Goal: Transaction & Acquisition: Obtain resource

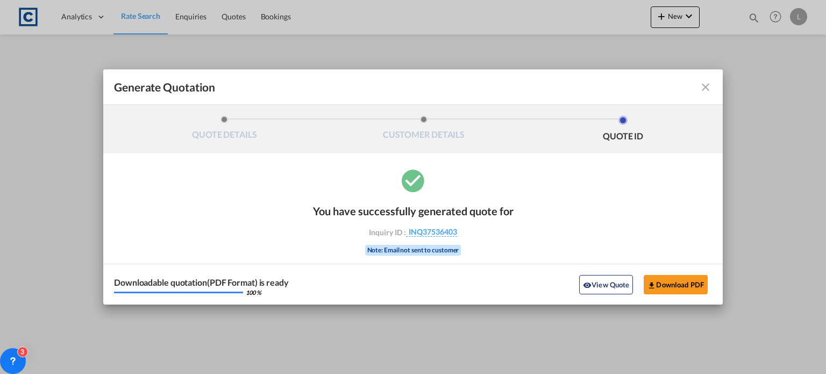
click at [706, 85] on md-icon "icon-close fg-AAA8AD cursor m-0" at bounding box center [705, 87] width 13 height 13
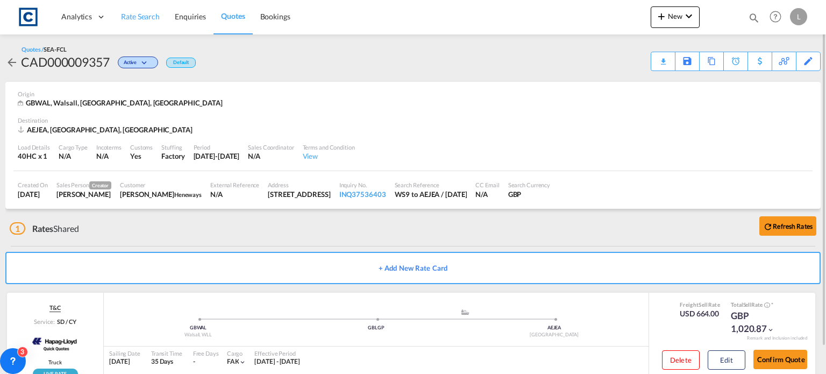
click at [136, 16] on span "Rate Search" at bounding box center [140, 16] width 39 height 9
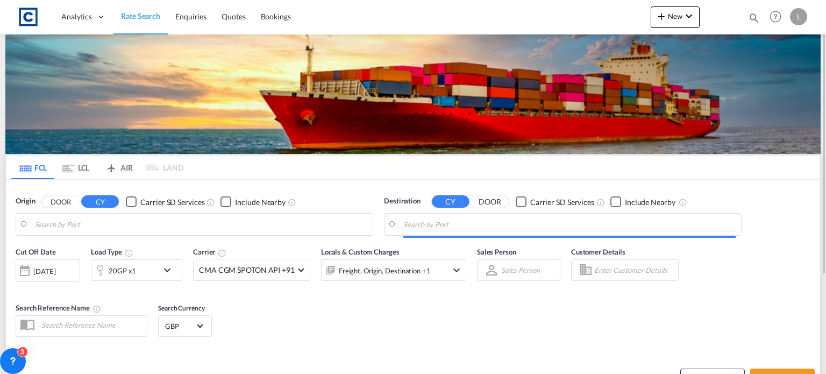
type input "GB-WS9, Walsall"
type input "[GEOGRAPHIC_DATA], [GEOGRAPHIC_DATA]"
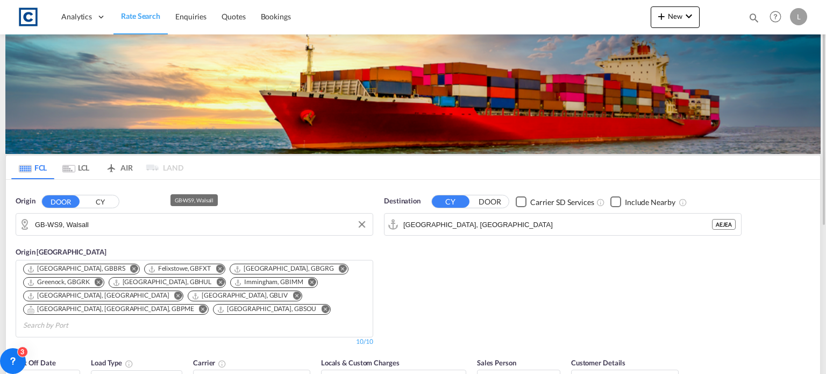
click at [119, 229] on input "GB-WS9, Walsall" at bounding box center [201, 224] width 332 height 16
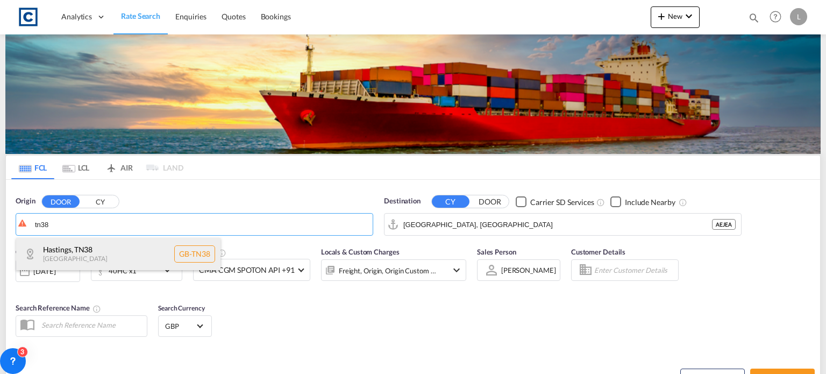
click at [89, 246] on div "[GEOGRAPHIC_DATA] , TN38 [GEOGRAPHIC_DATA] [GEOGRAPHIC_DATA]-TN38" at bounding box center [118, 254] width 204 height 32
type input "GB-TN38, [GEOGRAPHIC_DATA]"
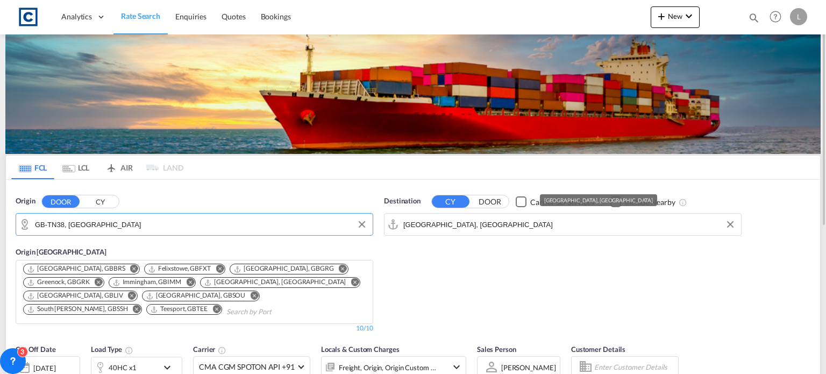
click at [482, 222] on input "[GEOGRAPHIC_DATA], [GEOGRAPHIC_DATA]" at bounding box center [569, 224] width 332 height 16
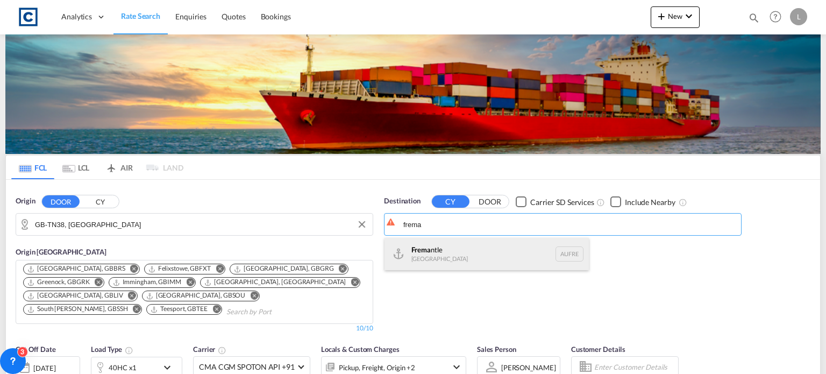
click at [448, 253] on div "Frema ntle [GEOGRAPHIC_DATA] AUFRE" at bounding box center [487, 254] width 204 height 32
type input "Fremantle, AUFRE"
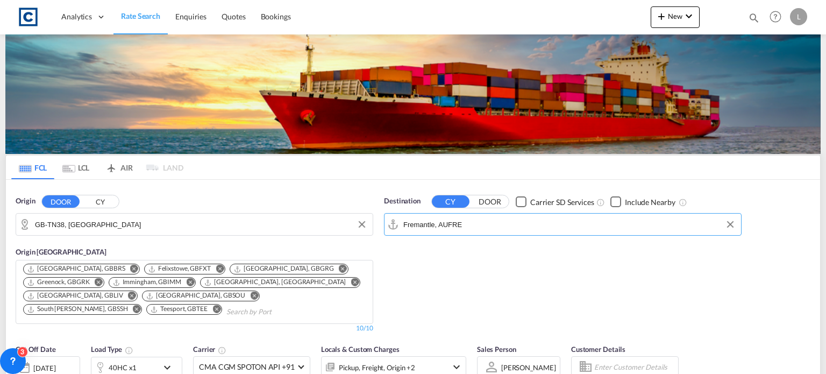
scroll to position [108, 0]
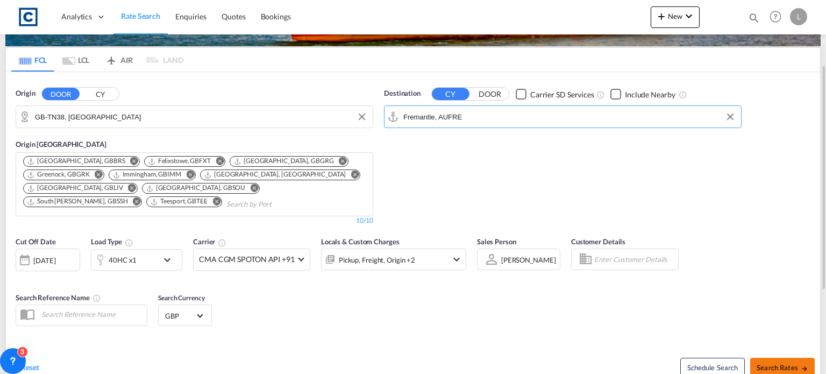
click at [775, 363] on span "Search Rates" at bounding box center [783, 367] width 52 height 9
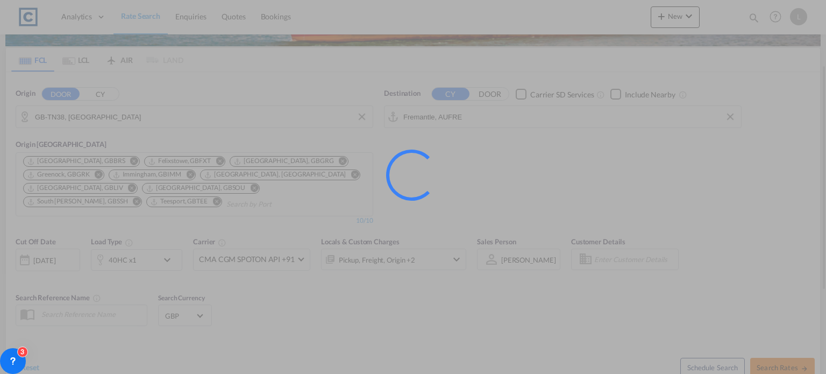
type input "TN38 to AUFRE / [DATE]"
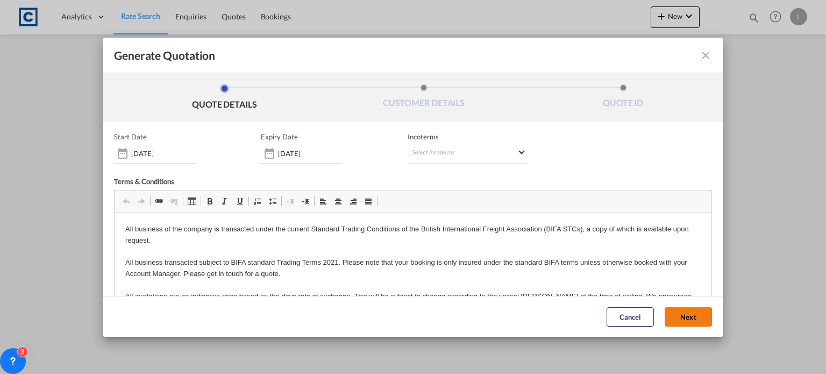
click at [665, 311] on button "Next" at bounding box center [688, 316] width 47 height 19
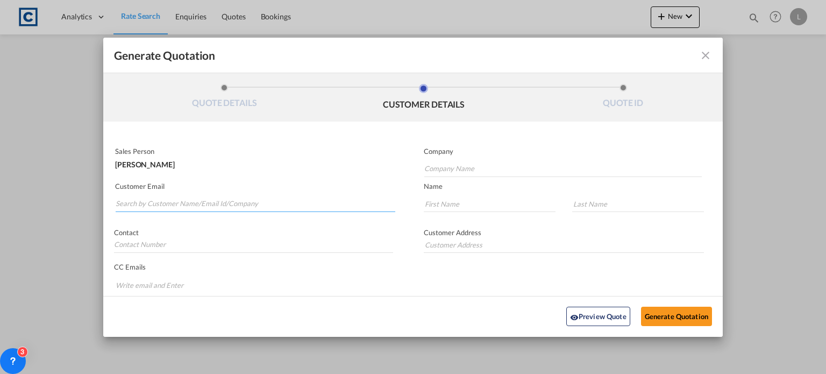
click at [123, 198] on input "Search by Customer Name/Email Id/Company" at bounding box center [256, 204] width 280 height 16
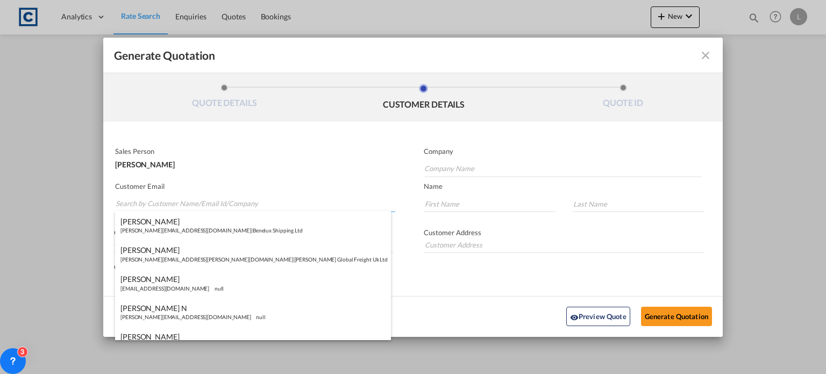
paste input "[PERSON_NAME] | The Efficient Freight Company <[PERSON_NAME][EMAIL_ADDRESS][DOM…"
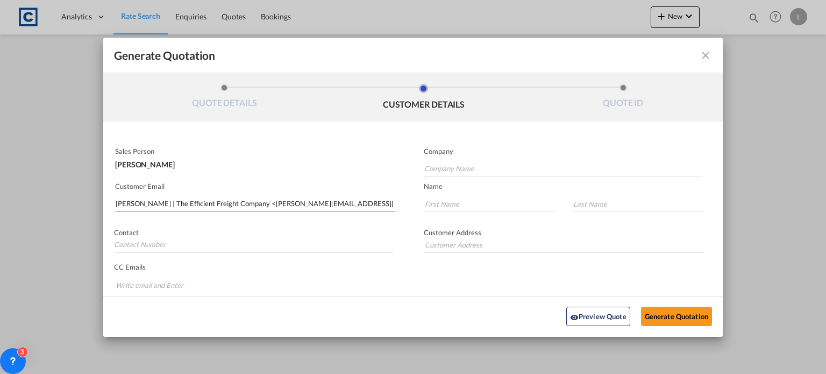
click at [231, 204] on input "[PERSON_NAME] | The Efficient Freight Company <[PERSON_NAME][EMAIL_ADDRESS][DOM…" at bounding box center [256, 204] width 280 height 16
click at [237, 207] on input "[PERSON_NAME][EMAIL_ADDRESS][DOMAIN_NAME]>" at bounding box center [256, 204] width 280 height 16
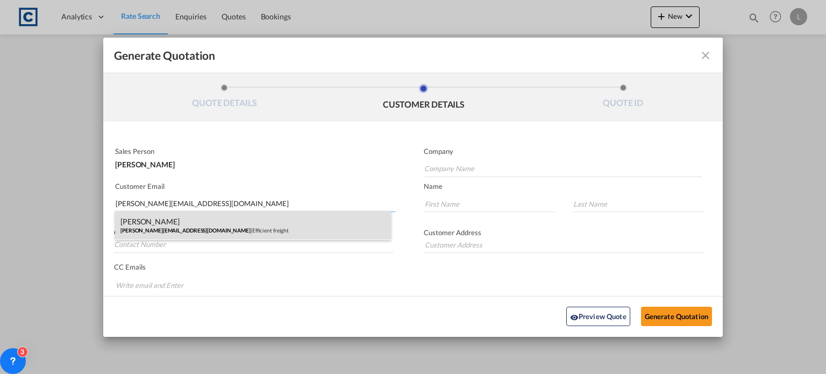
type input "[PERSON_NAME][EMAIL_ADDRESS][DOMAIN_NAME]"
click at [157, 223] on div "[PERSON_NAME] [PERSON_NAME][EMAIL_ADDRESS][DOMAIN_NAME] | Efficient freight" at bounding box center [253, 225] width 276 height 29
type input "Efficient freight"
type input "[PERSON_NAME]"
type input "Dignum"
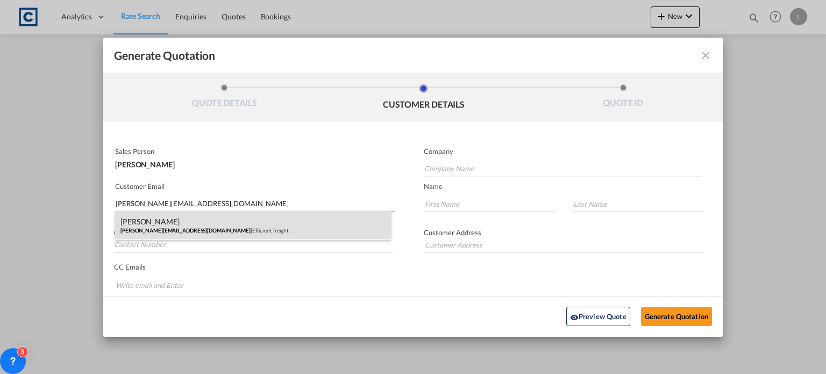
type input "+ [PHONE_NUMBER]"
type input "[STREET_ADDRESS] U.K."
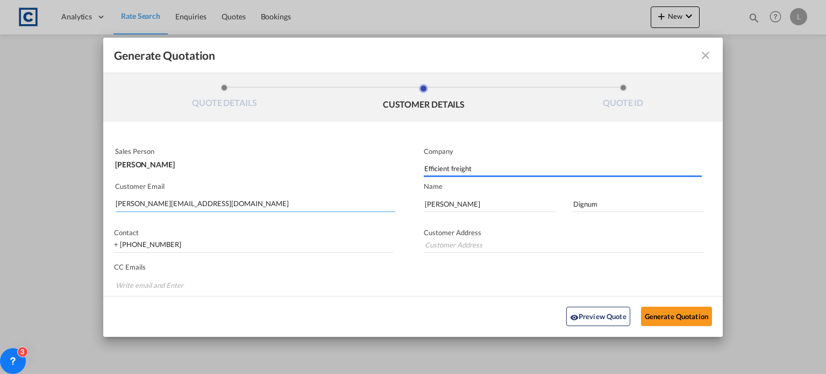
type input "[STREET_ADDRESS] U.K."
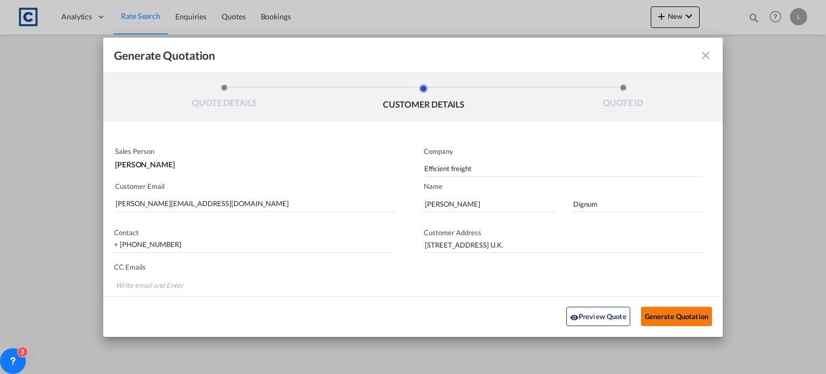
click at [656, 313] on button "Generate Quotation" at bounding box center [676, 316] width 71 height 19
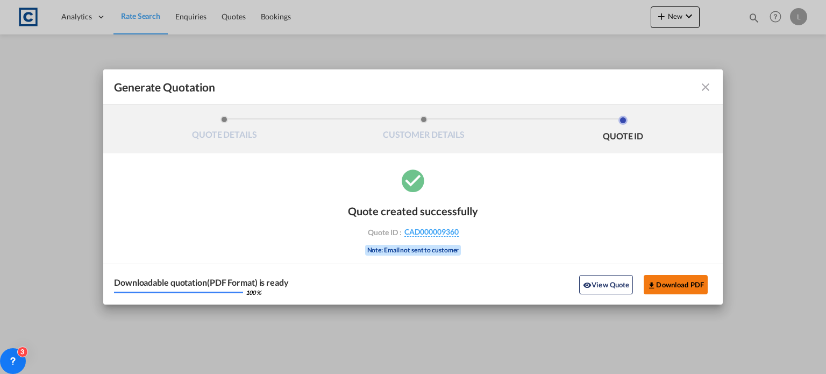
click at [677, 285] on button "Download PDF" at bounding box center [676, 284] width 64 height 19
click at [706, 85] on md-icon "icon-close fg-AAA8AD cursor m-0" at bounding box center [705, 87] width 13 height 13
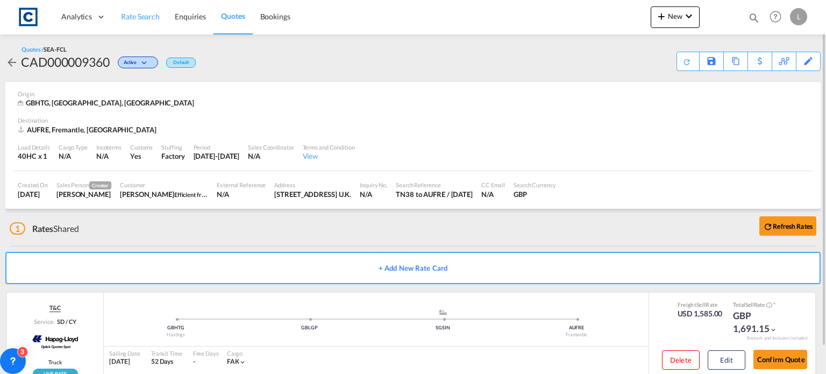
click at [140, 13] on span "Rate Search" at bounding box center [140, 16] width 39 height 9
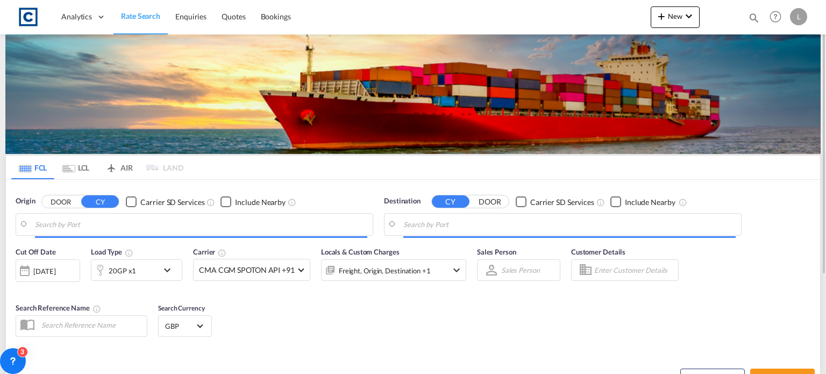
type input "GB-TN38, [GEOGRAPHIC_DATA]"
type input "Fremantle, AUFRE"
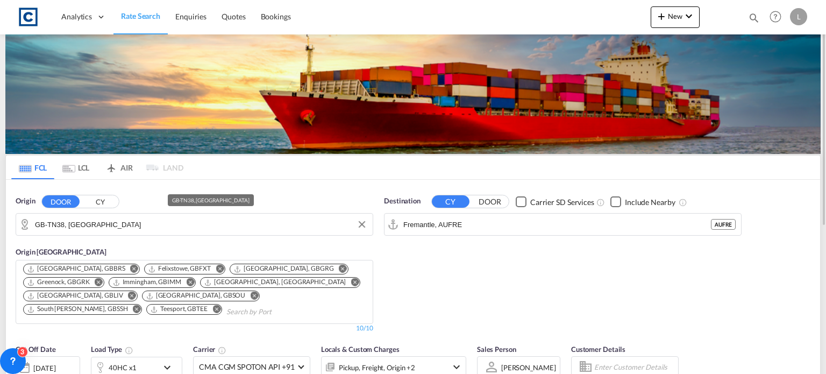
click at [112, 222] on input "GB-TN38, [GEOGRAPHIC_DATA]" at bounding box center [201, 224] width 332 height 16
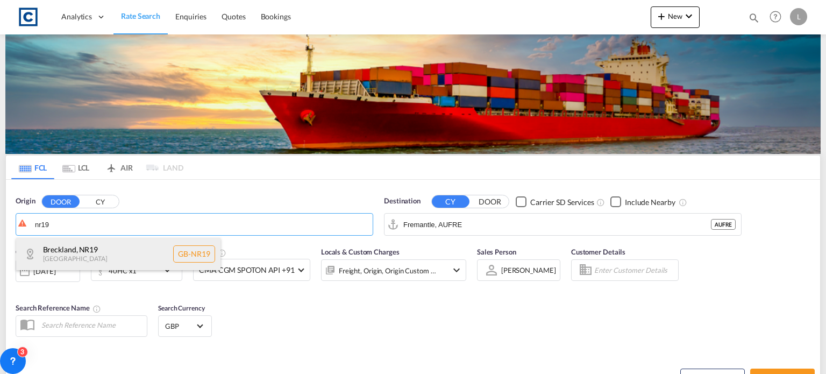
click at [80, 254] on div "Breckland , NR19 [GEOGRAPHIC_DATA] [GEOGRAPHIC_DATA]-NR19" at bounding box center [118, 254] width 204 height 32
type input "GB-NR19, [GEOGRAPHIC_DATA]"
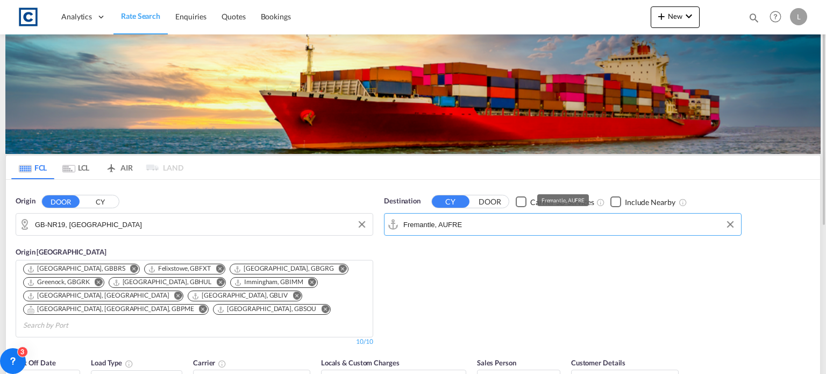
click at [482, 226] on input "Fremantle, AUFRE" at bounding box center [569, 224] width 332 height 16
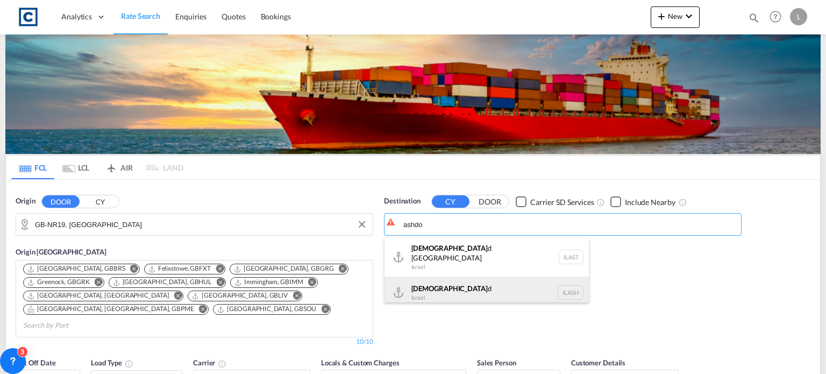
click at [444, 281] on div "Ashdo d Israel [GEOGRAPHIC_DATA]" at bounding box center [487, 292] width 204 height 32
type input "Ashdod, ILASH"
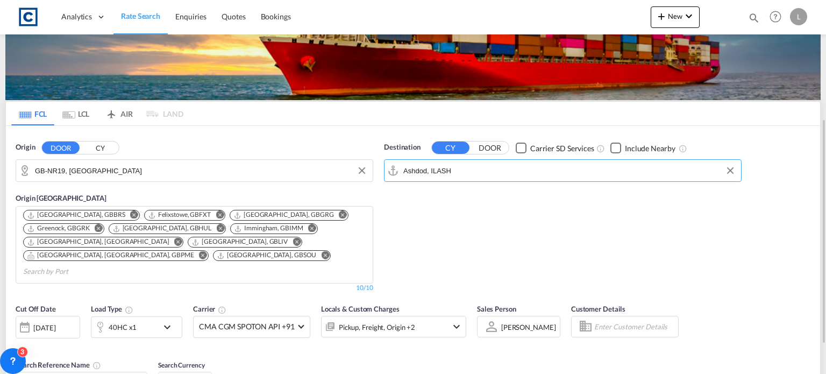
scroll to position [108, 0]
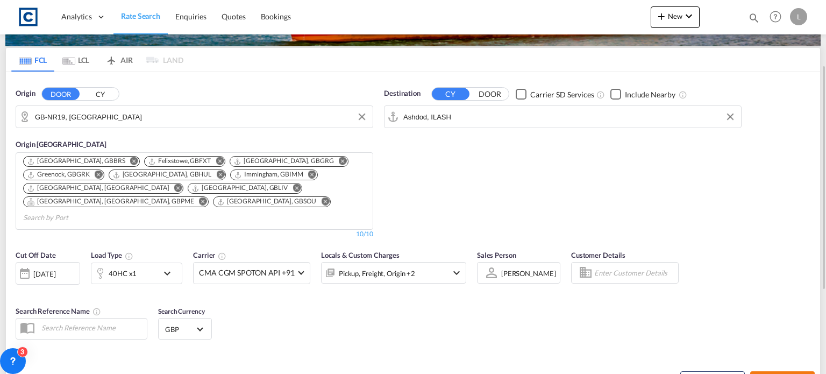
click at [770, 373] on span "Search Rates" at bounding box center [783, 381] width 52 height 9
type input "NR19 to ILASH / [DATE]"
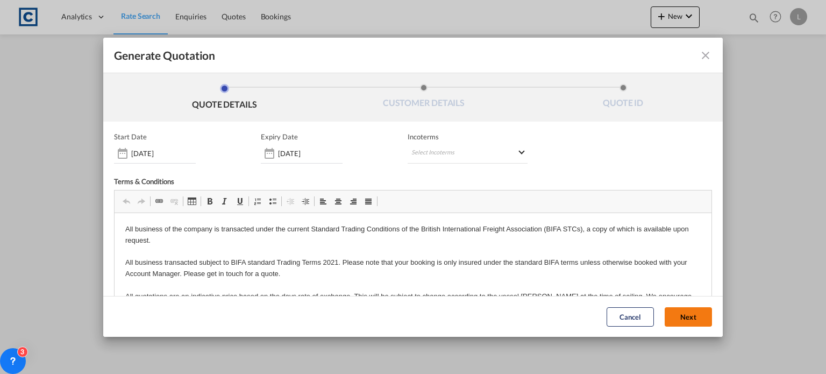
click at [672, 312] on button "Next" at bounding box center [688, 316] width 47 height 19
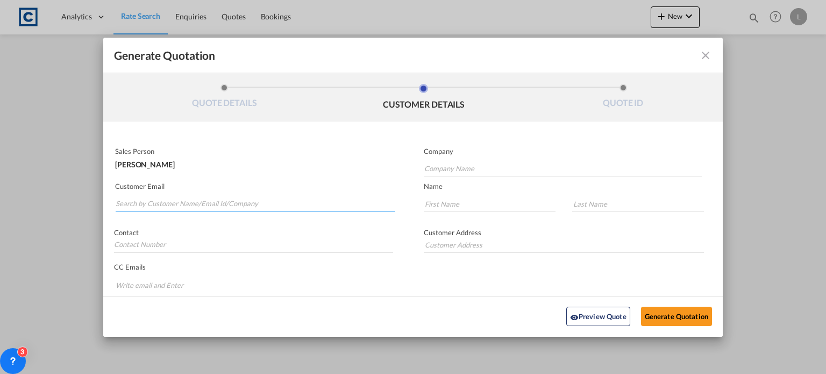
click at [162, 202] on input "Search by Customer Name/Email Id/Company" at bounding box center [256, 204] width 280 height 16
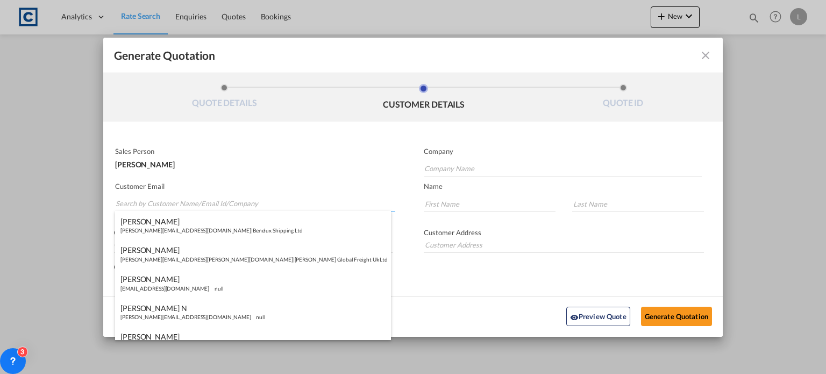
paste input "[PERSON_NAME] <[PERSON_NAME][EMAIL_ADDRESS][PERSON_NAME][DOMAIN_NAME]>"
click at [166, 202] on input "[PERSON_NAME] <[PERSON_NAME][EMAIL_ADDRESS][PERSON_NAME][DOMAIN_NAME]>" at bounding box center [256, 204] width 280 height 16
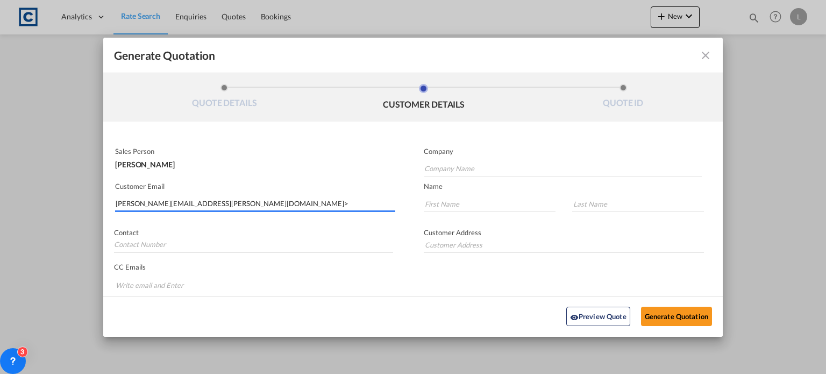
click at [229, 204] on input "[PERSON_NAME][EMAIL_ADDRESS][PERSON_NAME][DOMAIN_NAME]>" at bounding box center [256, 204] width 280 height 16
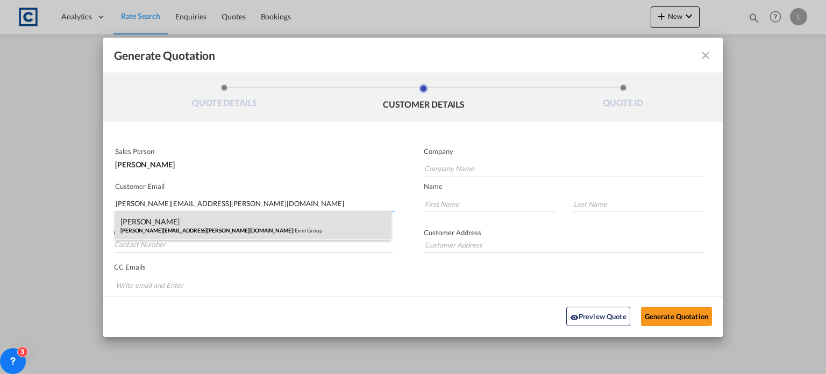
type input "[PERSON_NAME][EMAIL_ADDRESS][PERSON_NAME][DOMAIN_NAME]"
click at [180, 221] on div "[PERSON_NAME] [PERSON_NAME][EMAIL_ADDRESS][PERSON_NAME][DOMAIN_NAME] | Exim Gro…" at bounding box center [253, 225] width 276 height 29
type input "Exim Group"
type input "[PERSON_NAME]"
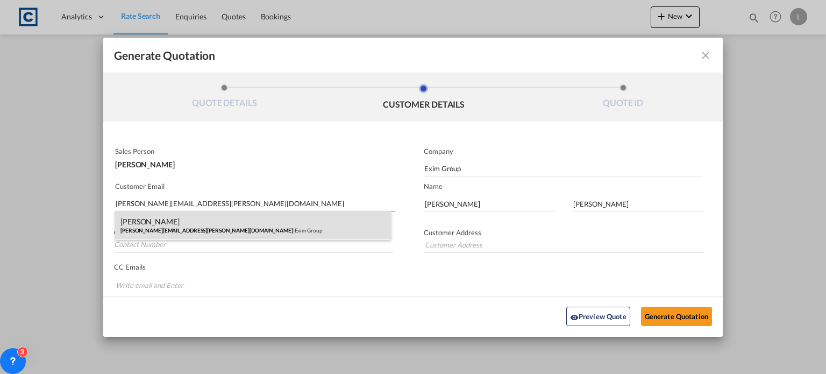
type input "07494469032"
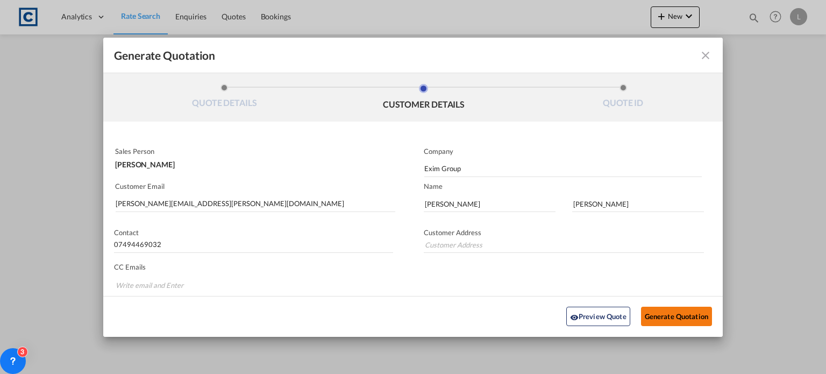
click at [659, 308] on button "Generate Quotation" at bounding box center [676, 316] width 71 height 19
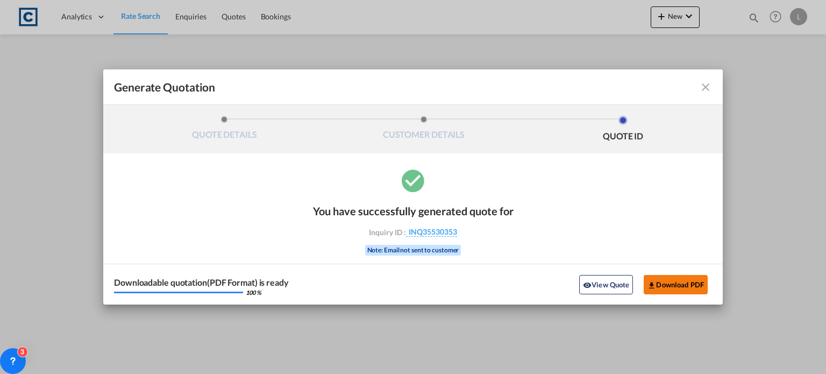
click at [664, 281] on button "Download PDF" at bounding box center [676, 284] width 64 height 19
click at [707, 84] on md-icon "icon-close fg-AAA8AD cursor m-0" at bounding box center [705, 87] width 13 height 13
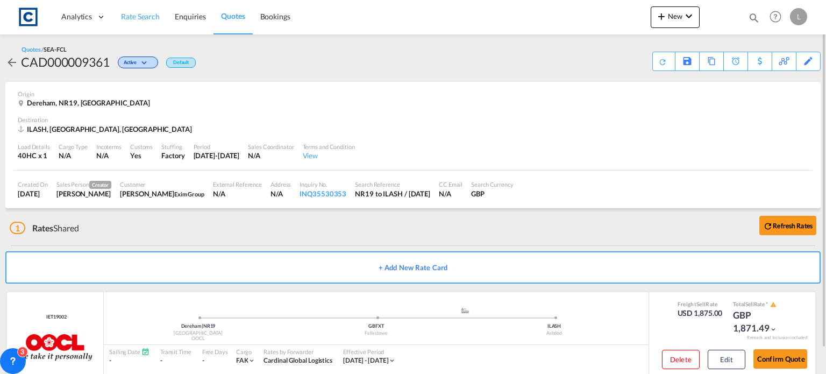
click at [139, 15] on span "Rate Search" at bounding box center [140, 16] width 39 height 9
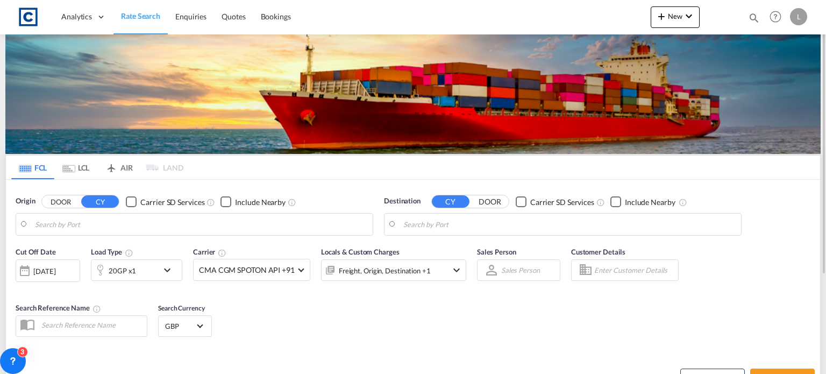
type input "GB-NR19, [GEOGRAPHIC_DATA]"
type input "Ashdod, ILASH"
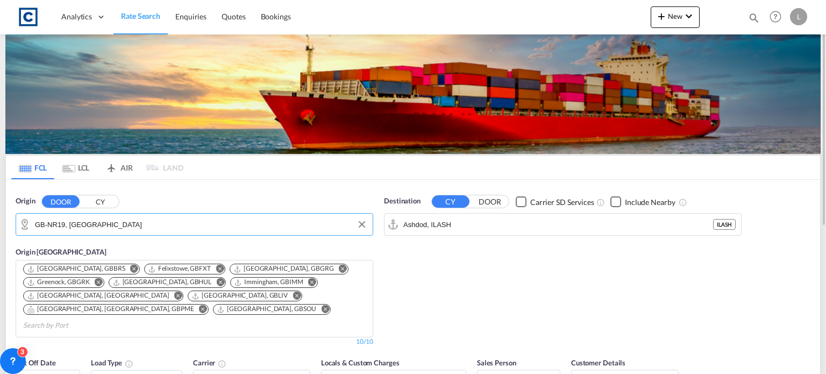
click at [126, 215] on md-autocomplete "GB-NR19, [GEOGRAPHIC_DATA]" at bounding box center [201, 224] width 332 height 18
click at [120, 221] on input "GB-NR19, [GEOGRAPHIC_DATA]" at bounding box center [201, 224] width 332 height 16
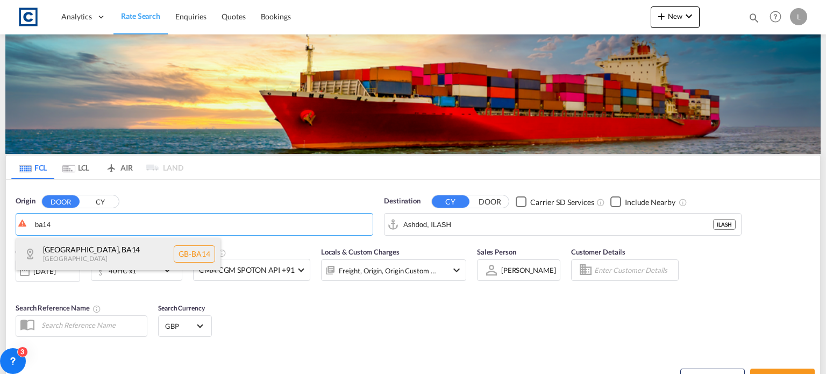
click at [93, 239] on div "[GEOGRAPHIC_DATA] , BA14 [GEOGRAPHIC_DATA] [GEOGRAPHIC_DATA]-BA14" at bounding box center [118, 254] width 204 height 32
type input "GB-BA14, [GEOGRAPHIC_DATA]"
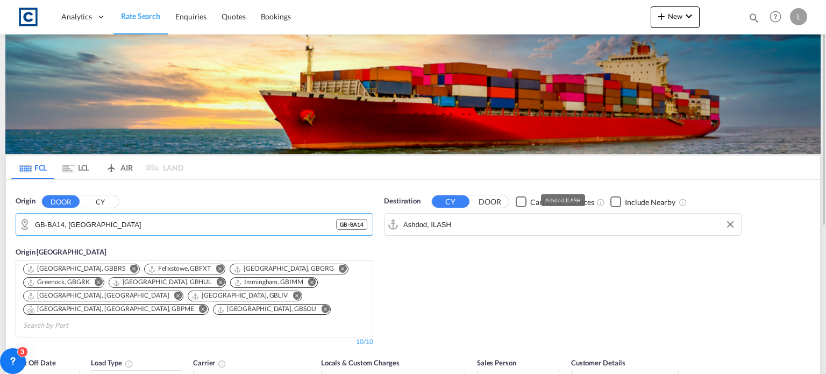
click at [467, 223] on input "Ashdod, ILASH" at bounding box center [569, 224] width 332 height 16
click at [473, 224] on input "Ashdod, ILASH" at bounding box center [569, 224] width 332 height 16
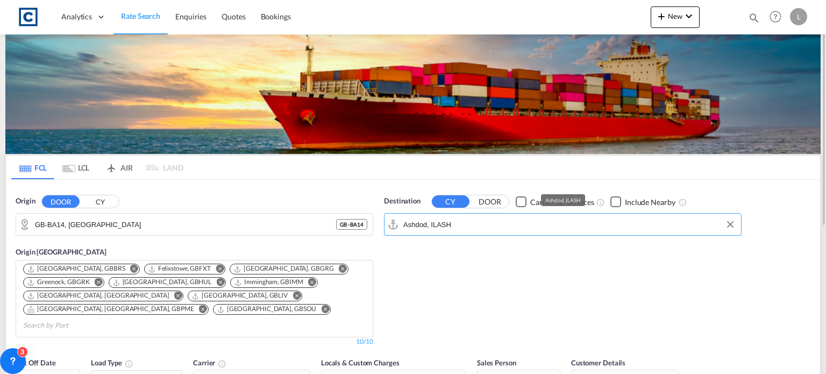
drag, startPoint x: 473, startPoint y: 224, endPoint x: 380, endPoint y: 223, distance: 93.6
click at [380, 223] on div "Destination CY DOOR Carrier SD Services Include Nearby [GEOGRAPHIC_DATA][PERSON…" at bounding box center [563, 270] width 368 height 161
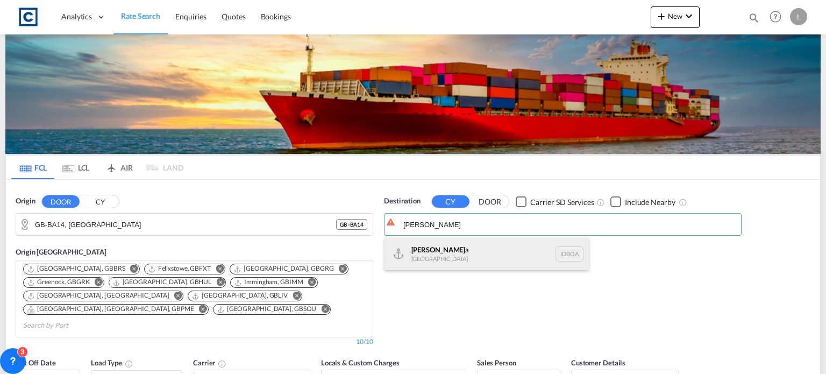
click at [455, 257] on div "[PERSON_NAME] a [GEOGRAPHIC_DATA] [GEOGRAPHIC_DATA]" at bounding box center [487, 254] width 204 height 32
type input "Benoa, IDBOA"
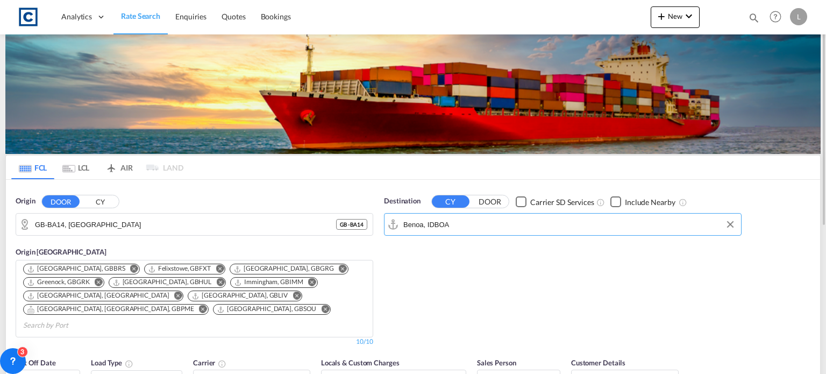
scroll to position [108, 0]
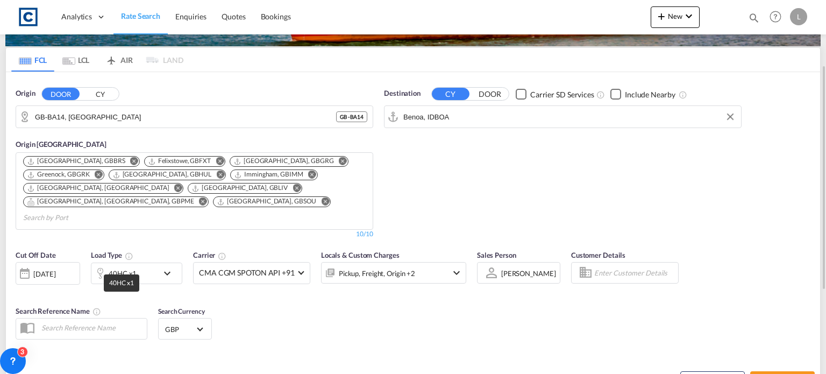
click at [131, 266] on div "40HC x1" at bounding box center [123, 273] width 28 height 15
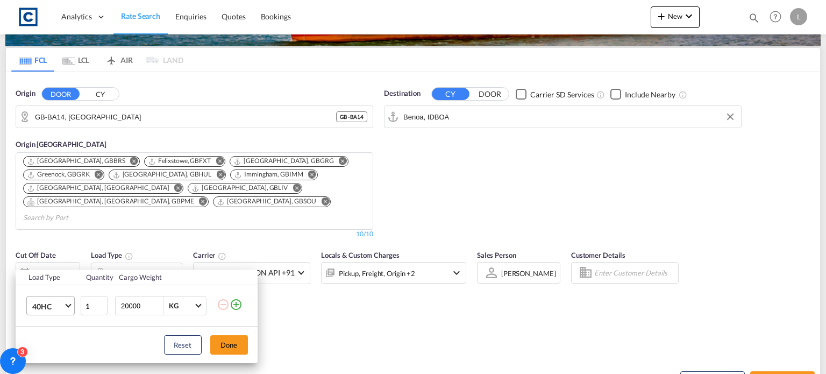
click at [35, 310] on span "40HC" at bounding box center [47, 306] width 31 height 11
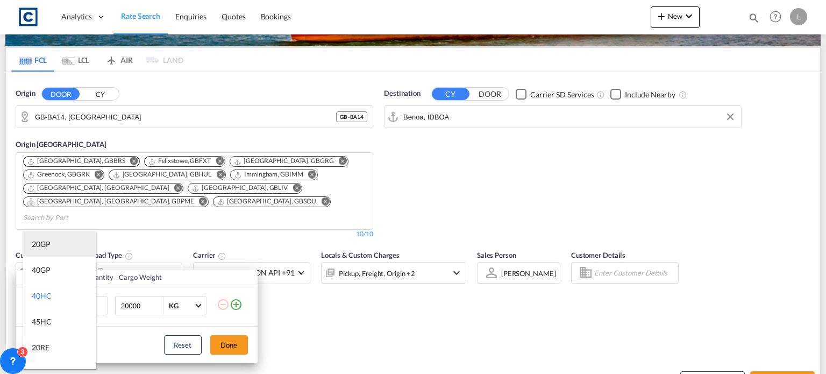
click at [42, 242] on div "20GP" at bounding box center [41, 244] width 19 height 11
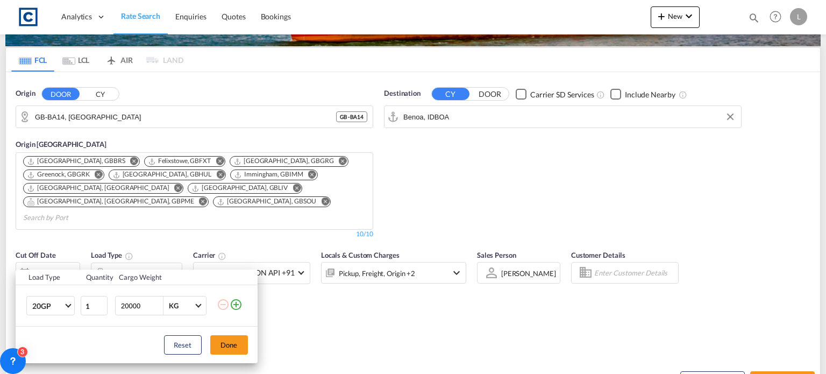
click at [237, 304] on md-icon "icon-plus-circle-outline" at bounding box center [236, 304] width 13 height 13
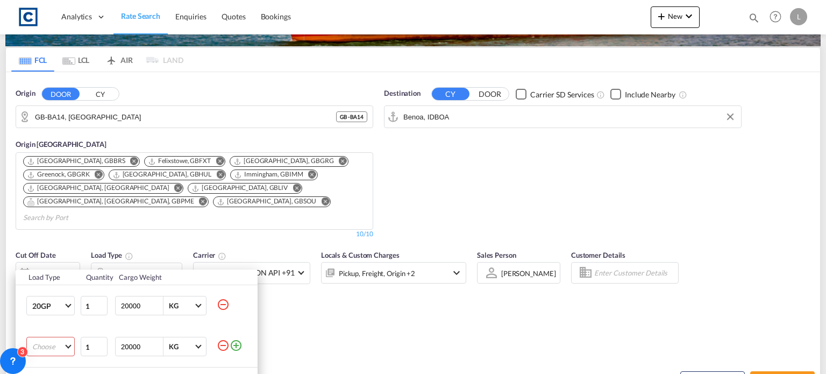
click at [45, 346] on md-select "Choose 20GP 40GP 40HC 45HC 20RE 40RE 40HR 20OT 40OT 20FR 40FR 40NR 20NR 45S 20T…" at bounding box center [50, 346] width 48 height 19
click at [43, 294] on div "40HC" at bounding box center [41, 296] width 19 height 10
click at [296, 342] on div "Load Type Quantity Cargo Weight 20GP 1 20000 KG KG 40HC 1 20000 KG KG Load type…" at bounding box center [413, 187] width 826 height 374
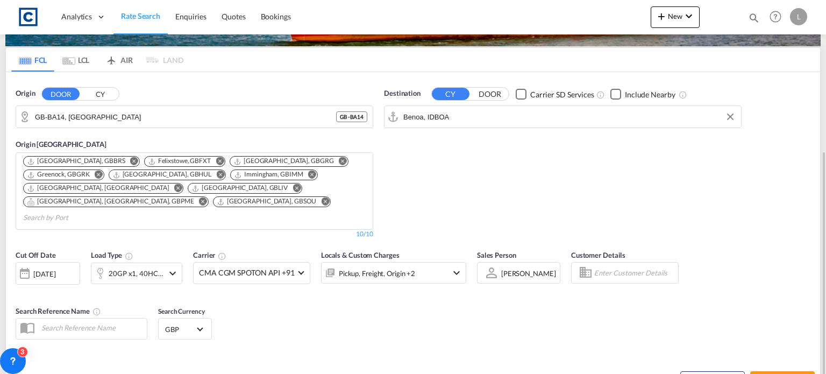
scroll to position [161, 0]
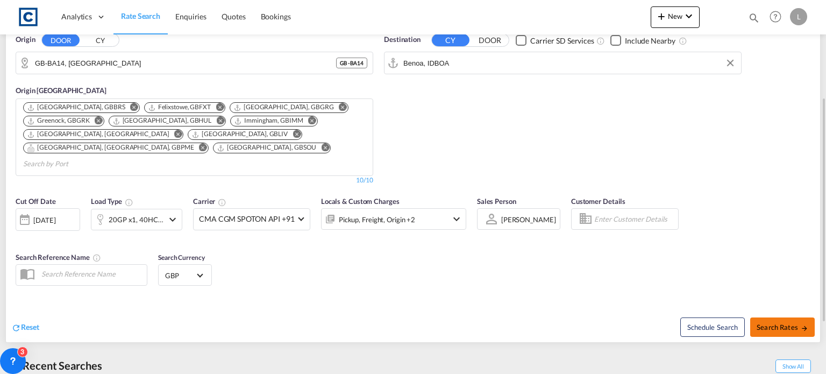
click at [769, 323] on span "Search Rates" at bounding box center [783, 327] width 52 height 9
type input "BA14 to IDBOA / [DATE]"
